Goal: Task Accomplishment & Management: Use online tool/utility

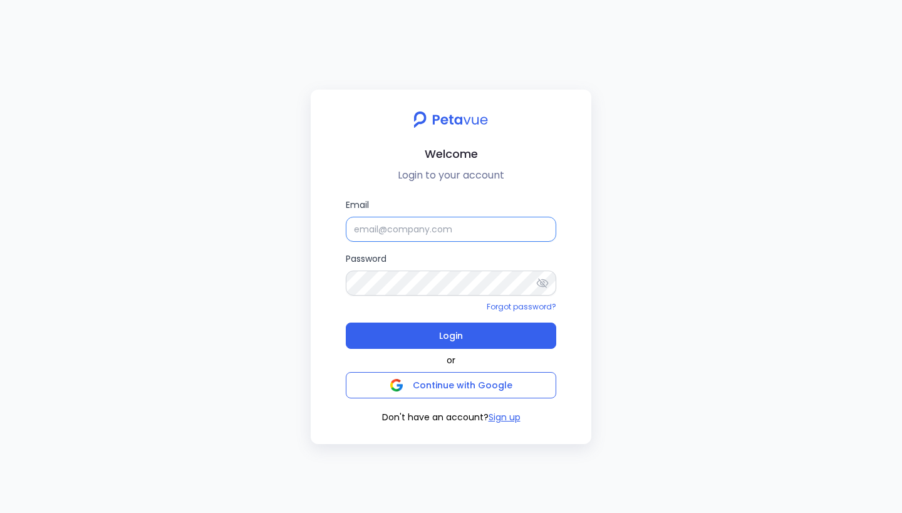
click at [421, 234] on input "Email" at bounding box center [451, 229] width 210 height 25
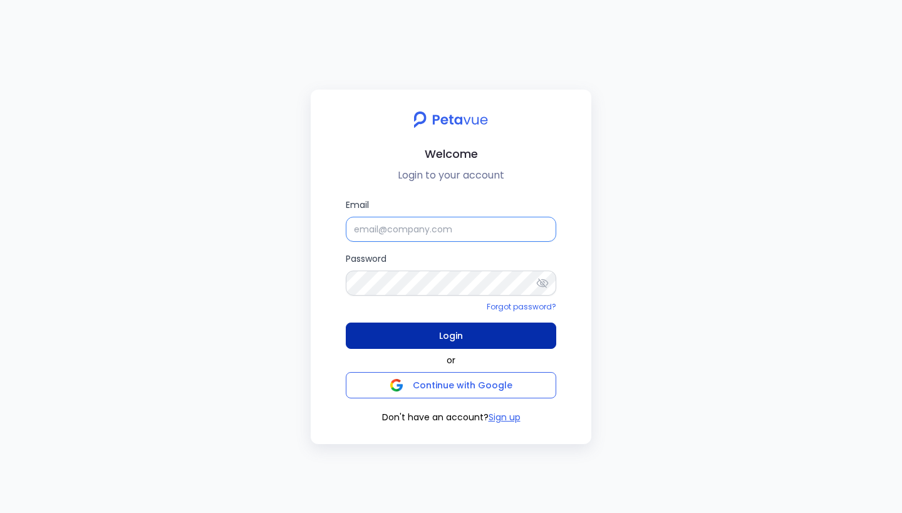
paste input "[EMAIL_ADDRESS][DOMAIN_NAME]"
type input "[EMAIL_ADDRESS][DOMAIN_NAME]"
click at [438, 336] on button "Login" at bounding box center [451, 335] width 210 height 26
